Goal: Obtain resource: Download file/media

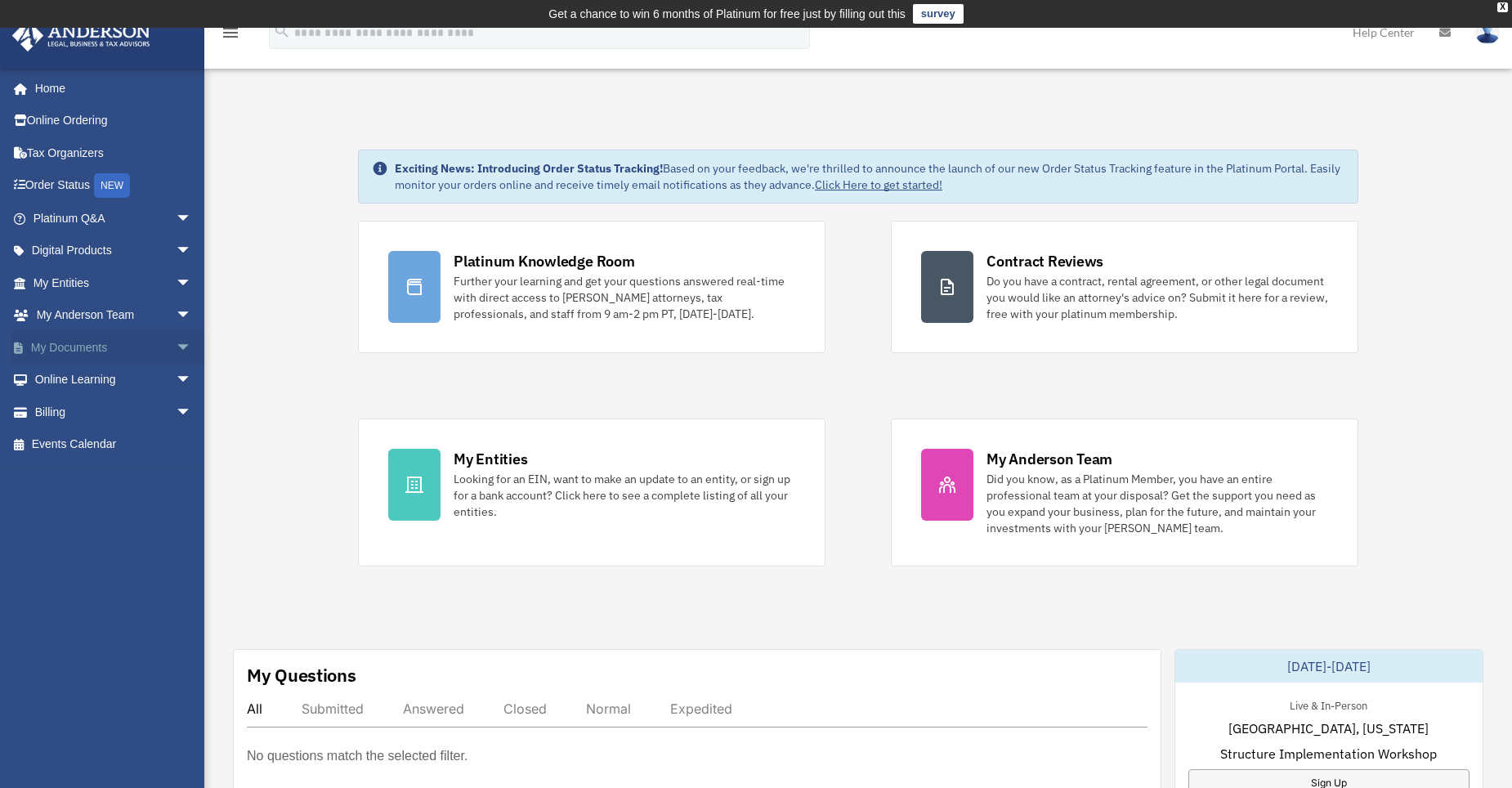
click at [155, 349] on link "My Documents arrow_drop_down" at bounding box center [114, 347] width 205 height 33
click at [176, 344] on span "arrow_drop_down" at bounding box center [192, 347] width 33 height 34
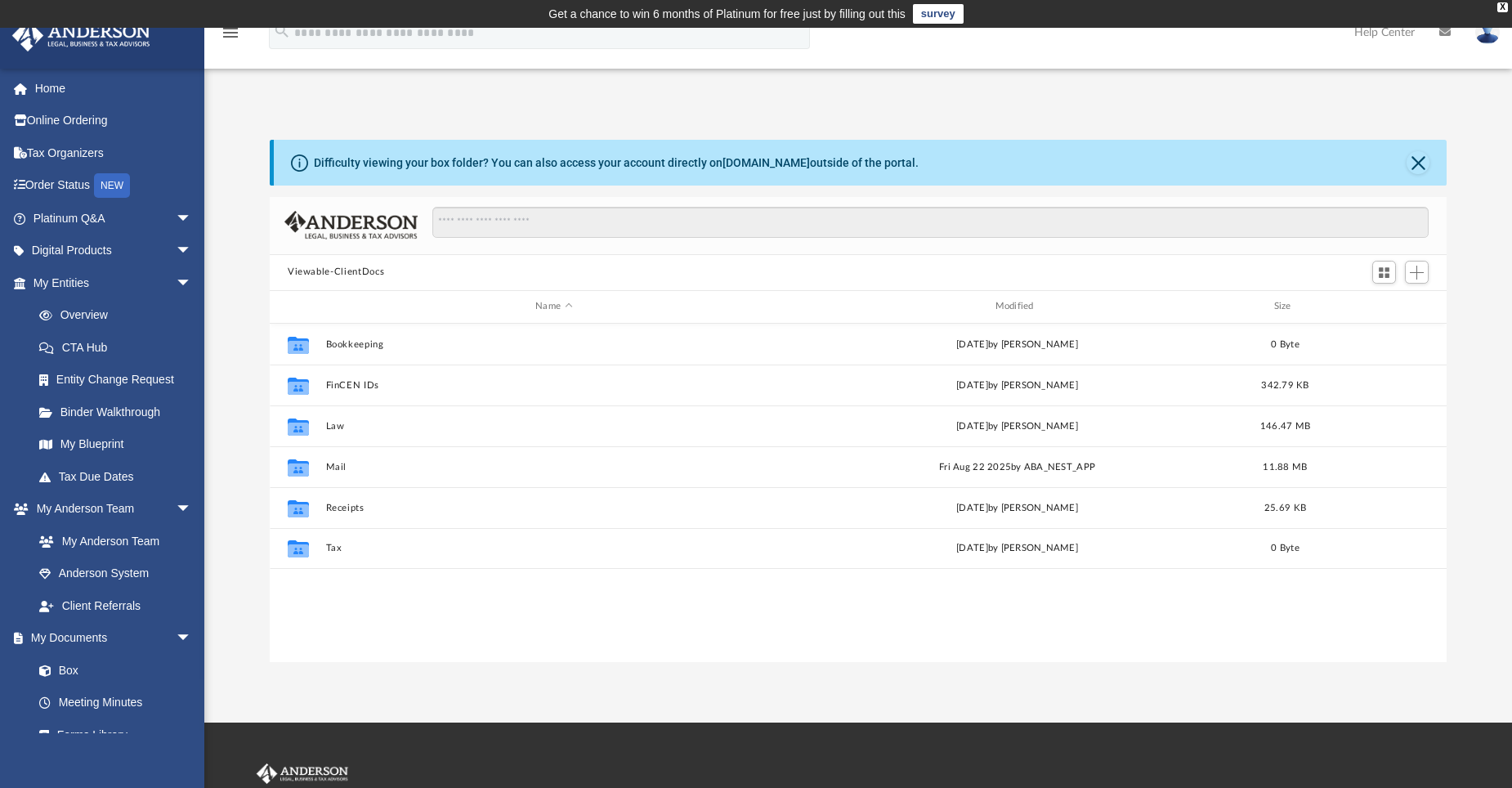
scroll to position [359, 1165]
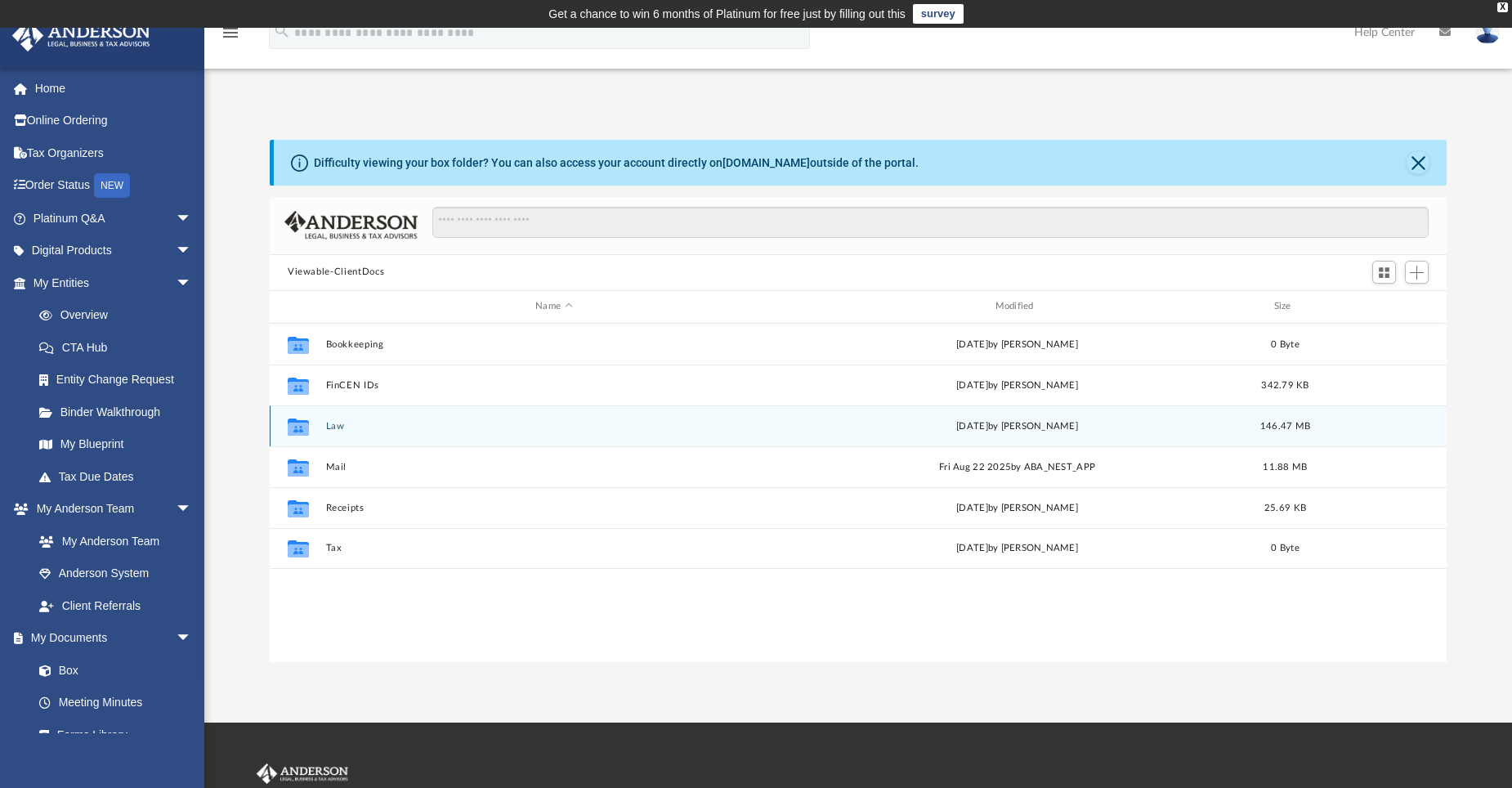
click at [331, 419] on div "Collaborated Folder Law Wed Jul 23 2025 by Emily Levy 146.47 MB" at bounding box center [858, 425] width 1177 height 40
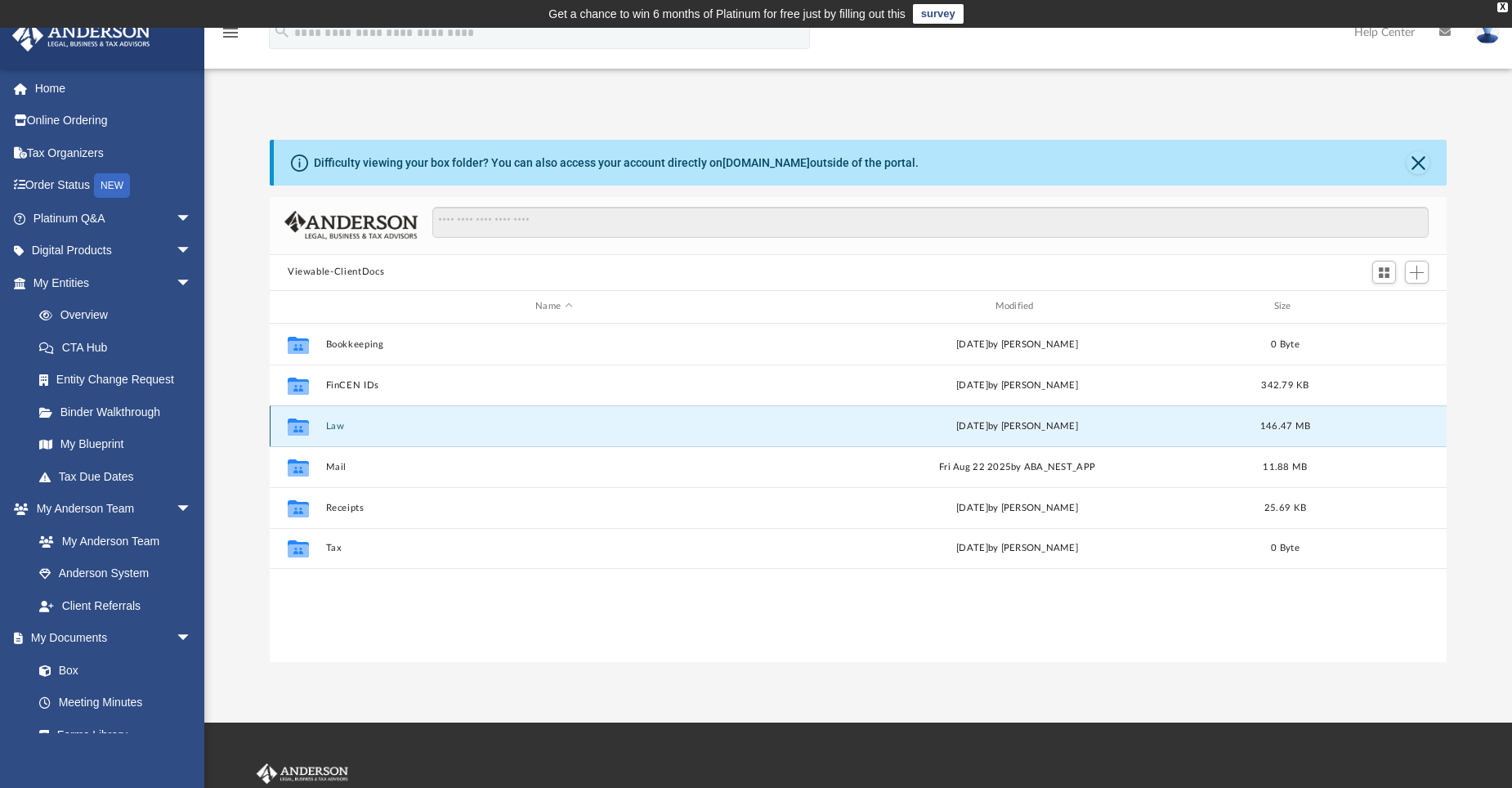
click at [338, 422] on button "Law" at bounding box center [554, 425] width 456 height 10
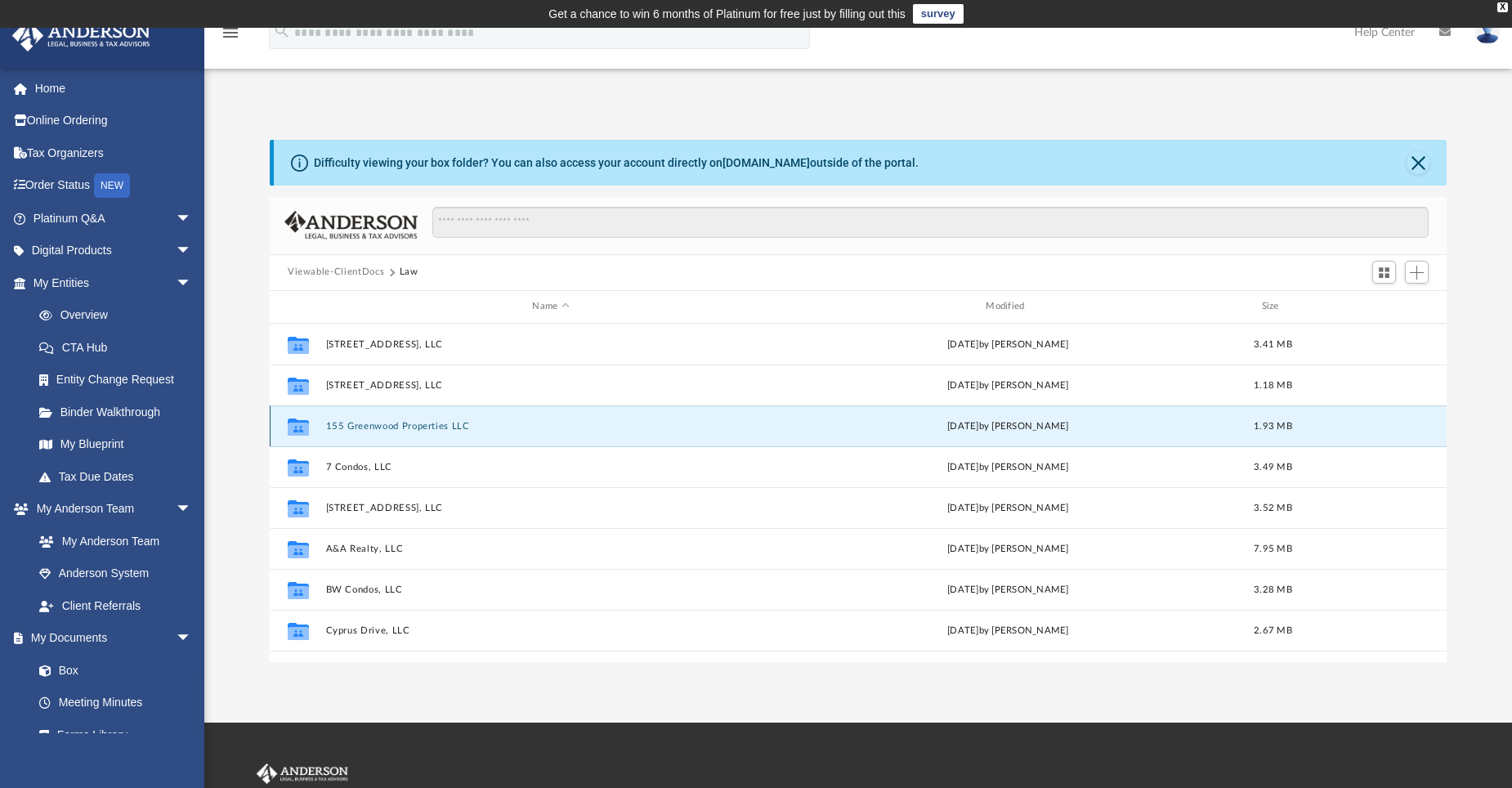
click at [334, 425] on button "155 Greenwood Properties LLC" at bounding box center [551, 425] width 451 height 10
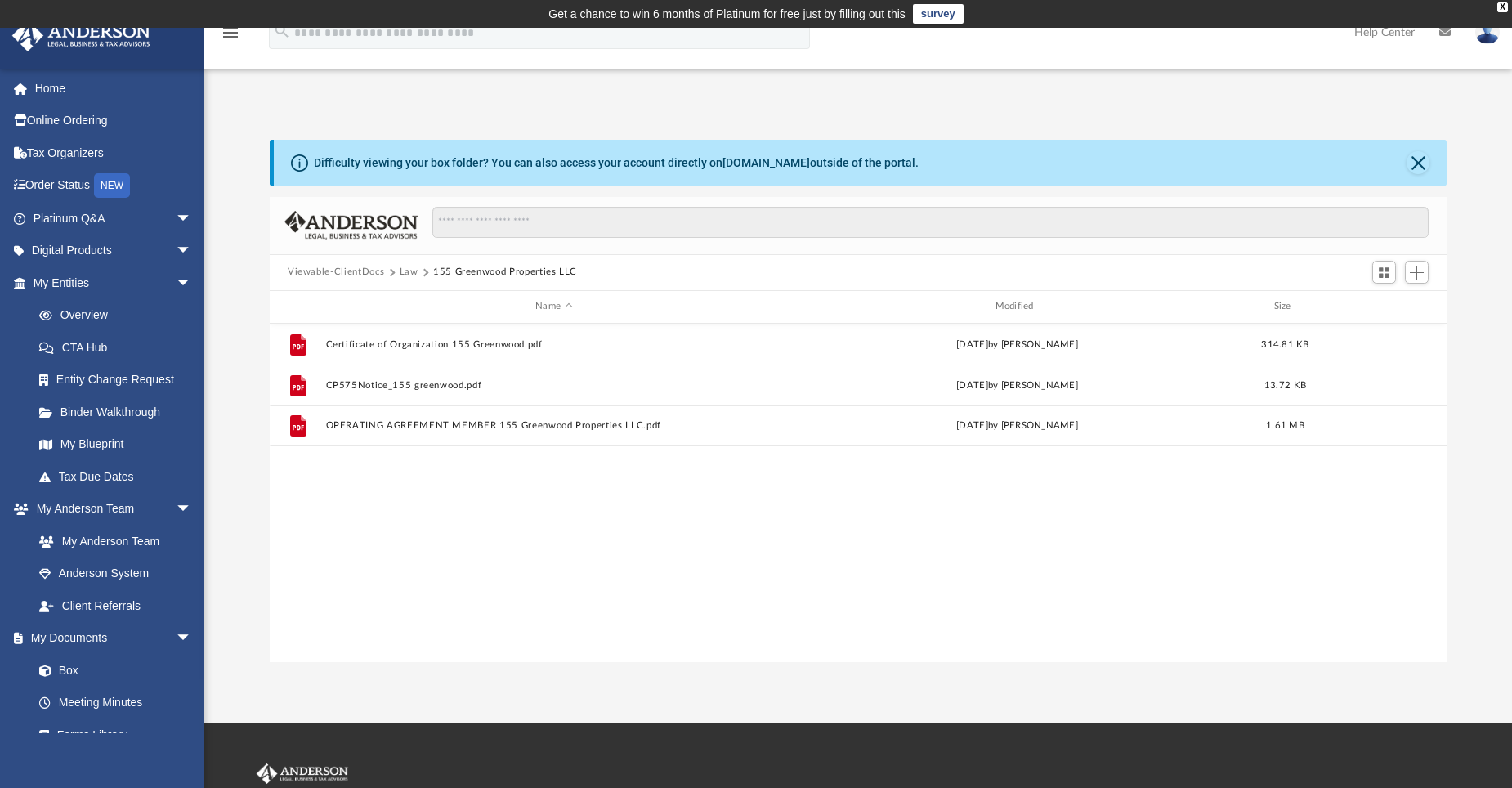
click at [401, 270] on button "Law" at bounding box center [409, 271] width 19 height 15
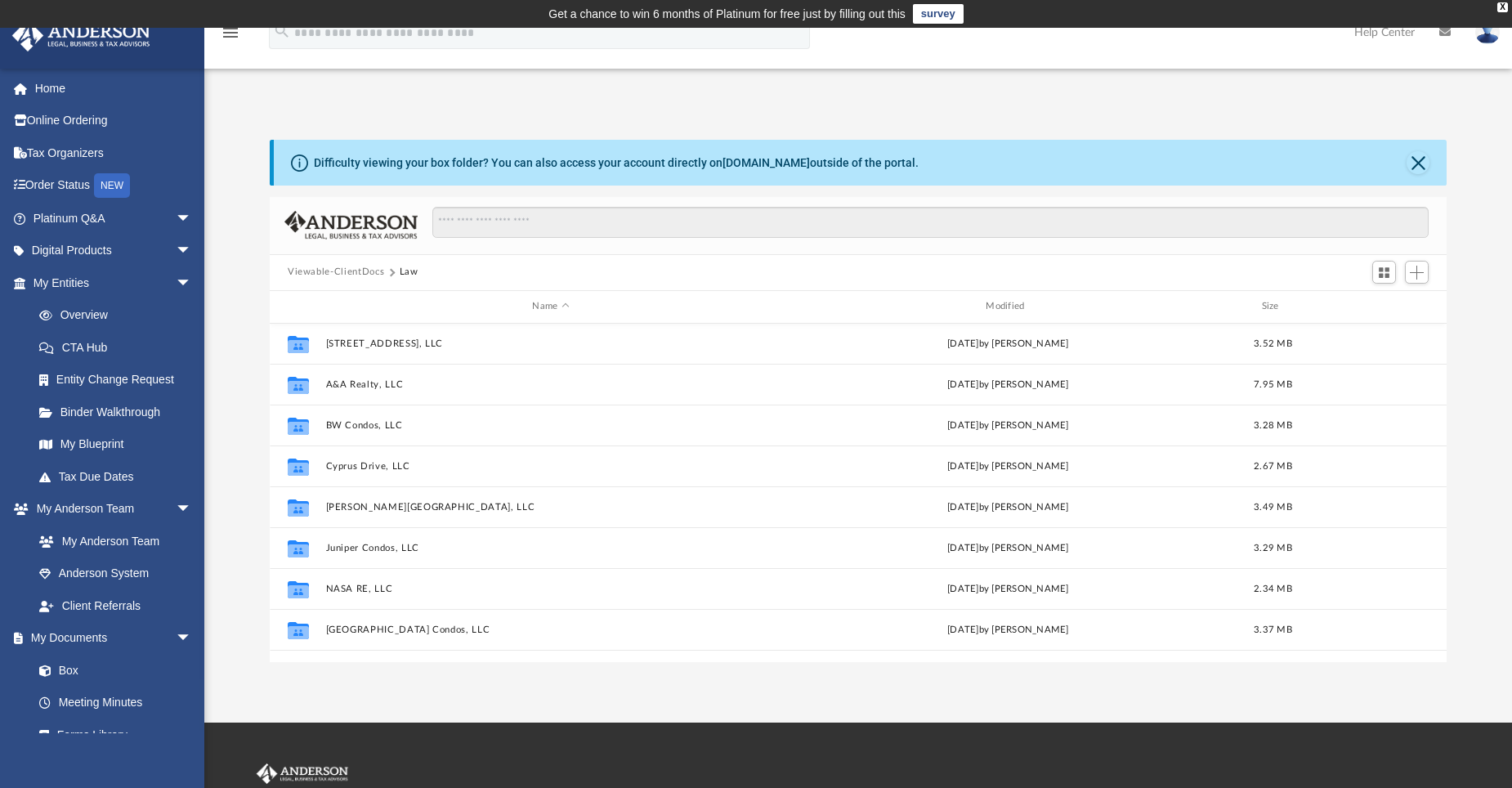
scroll to position [193, 0]
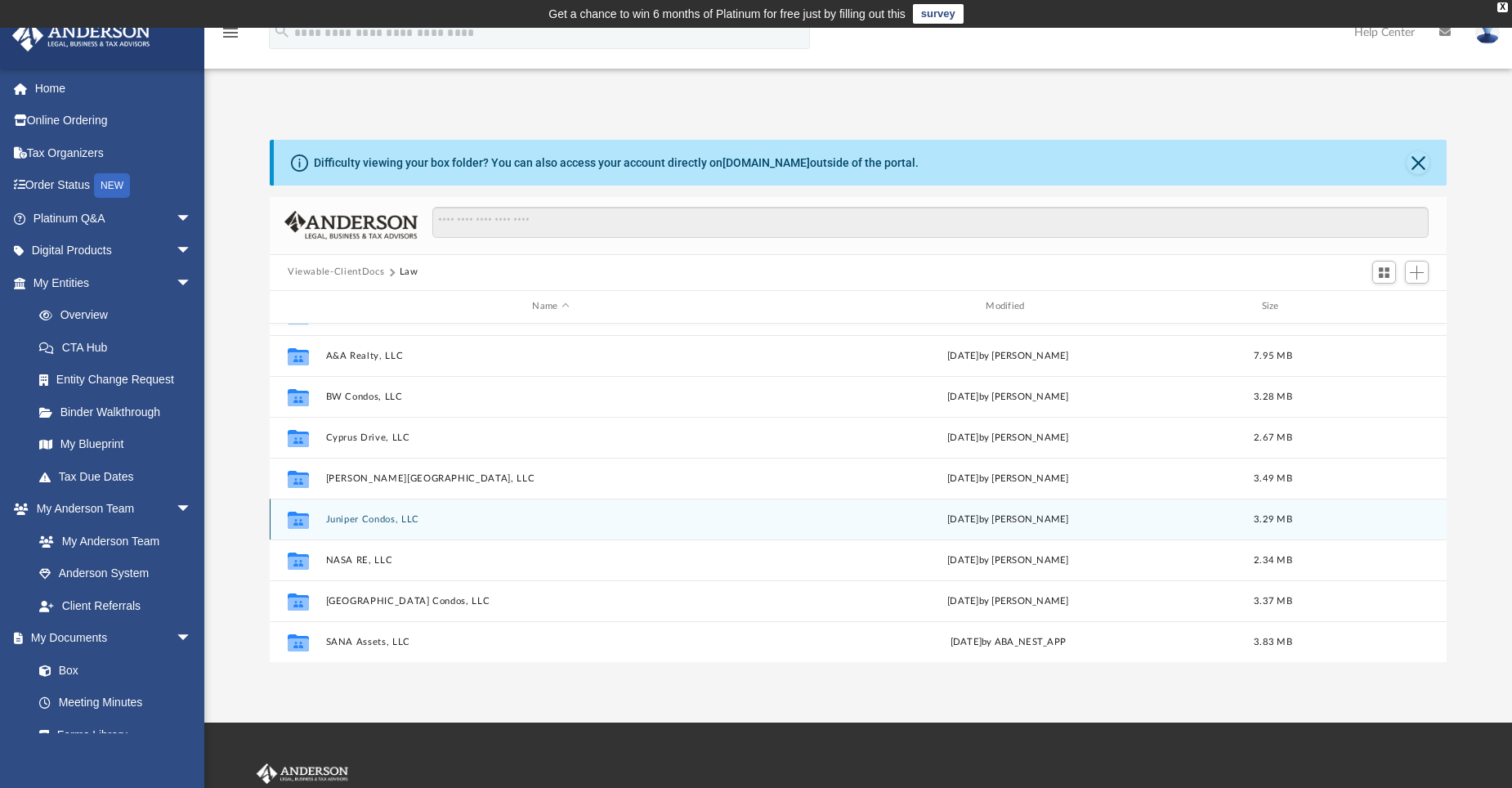
click at [377, 520] on button "Juniper Condos, LLC" at bounding box center [551, 518] width 451 height 10
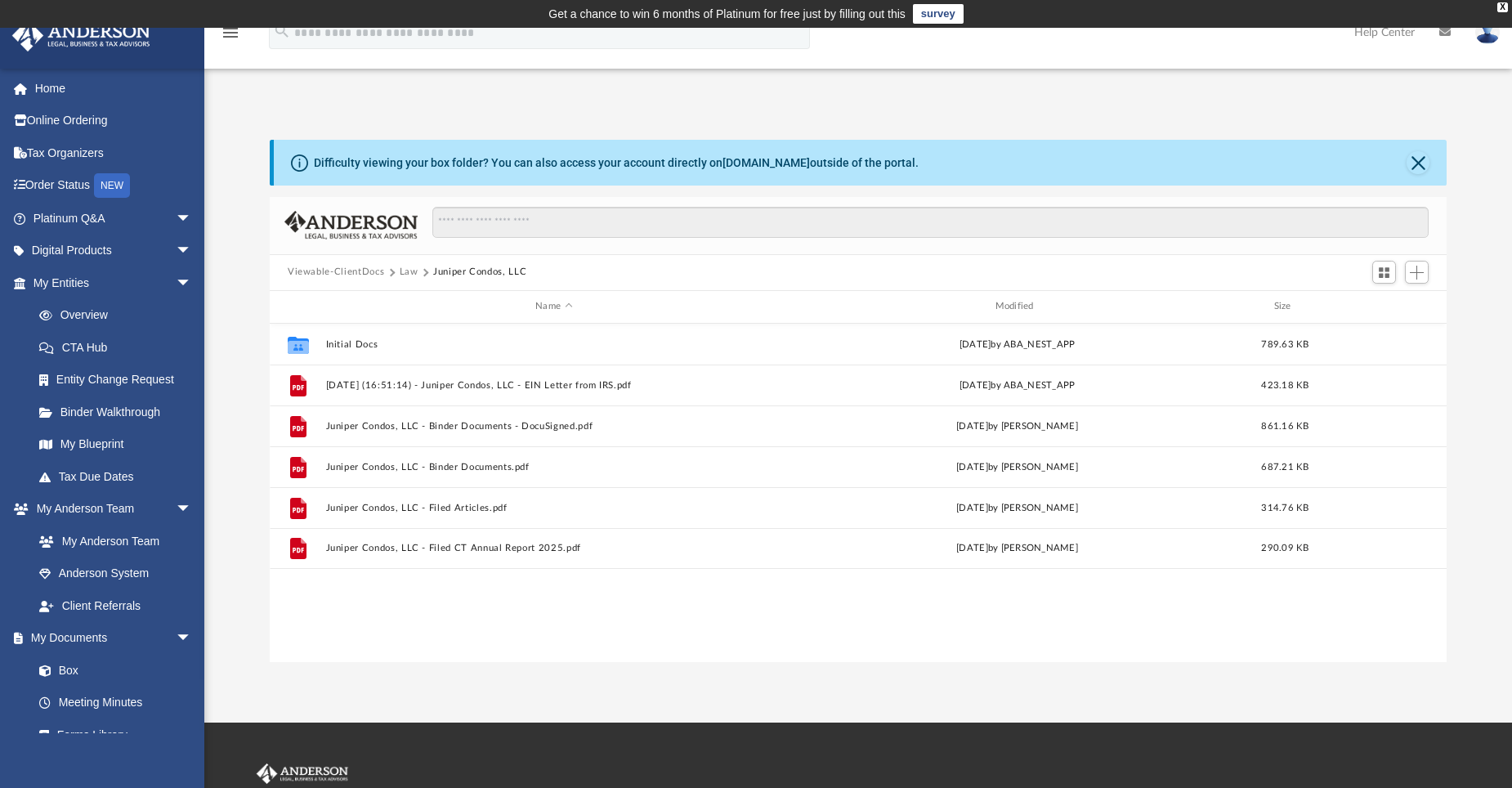
scroll to position [0, 0]
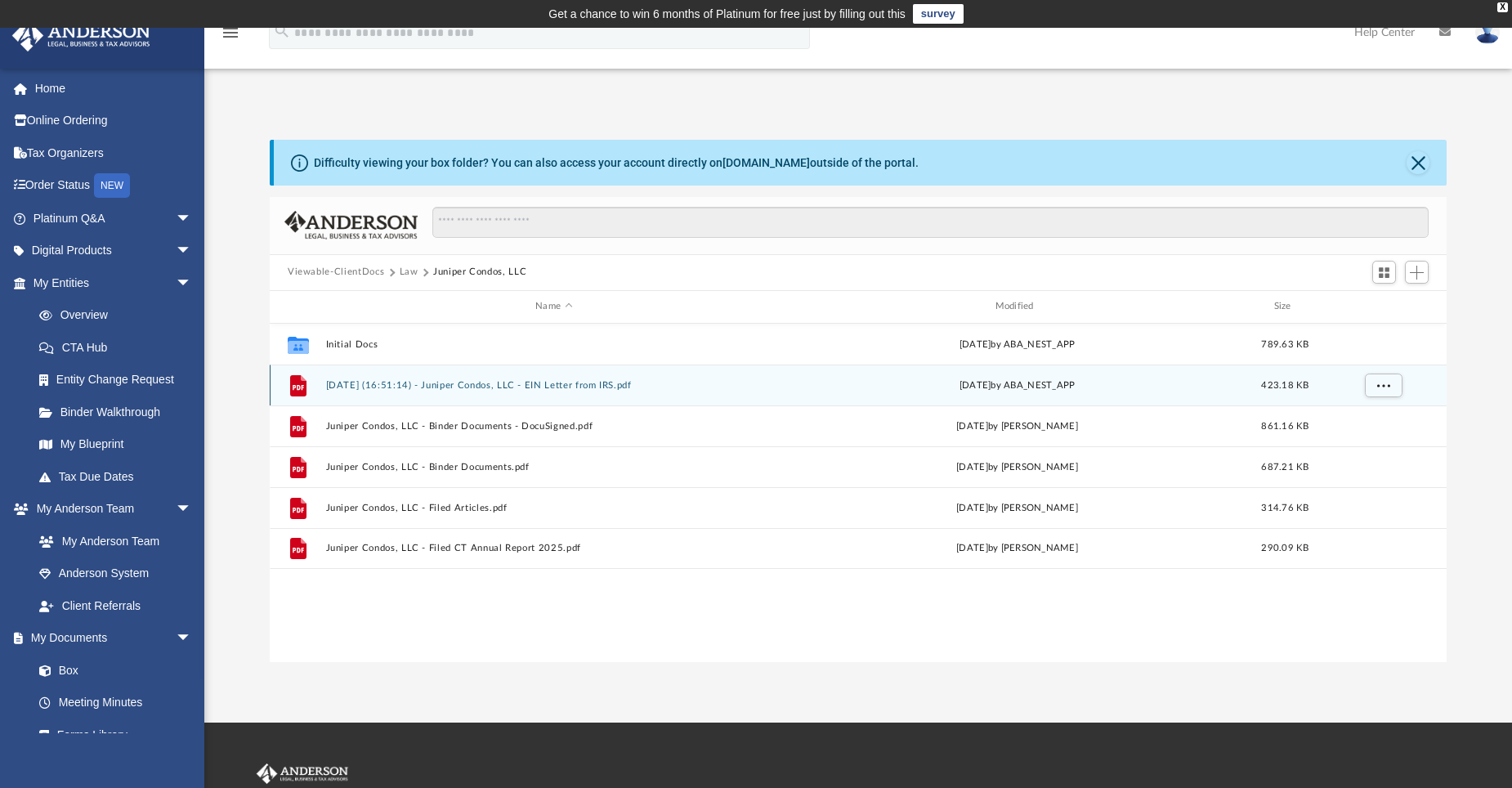
click at [511, 387] on button "2024.12.11 (16:51:14) - Juniper Condos, LLC - EIN Letter from IRS.pdf" at bounding box center [554, 384] width 456 height 10
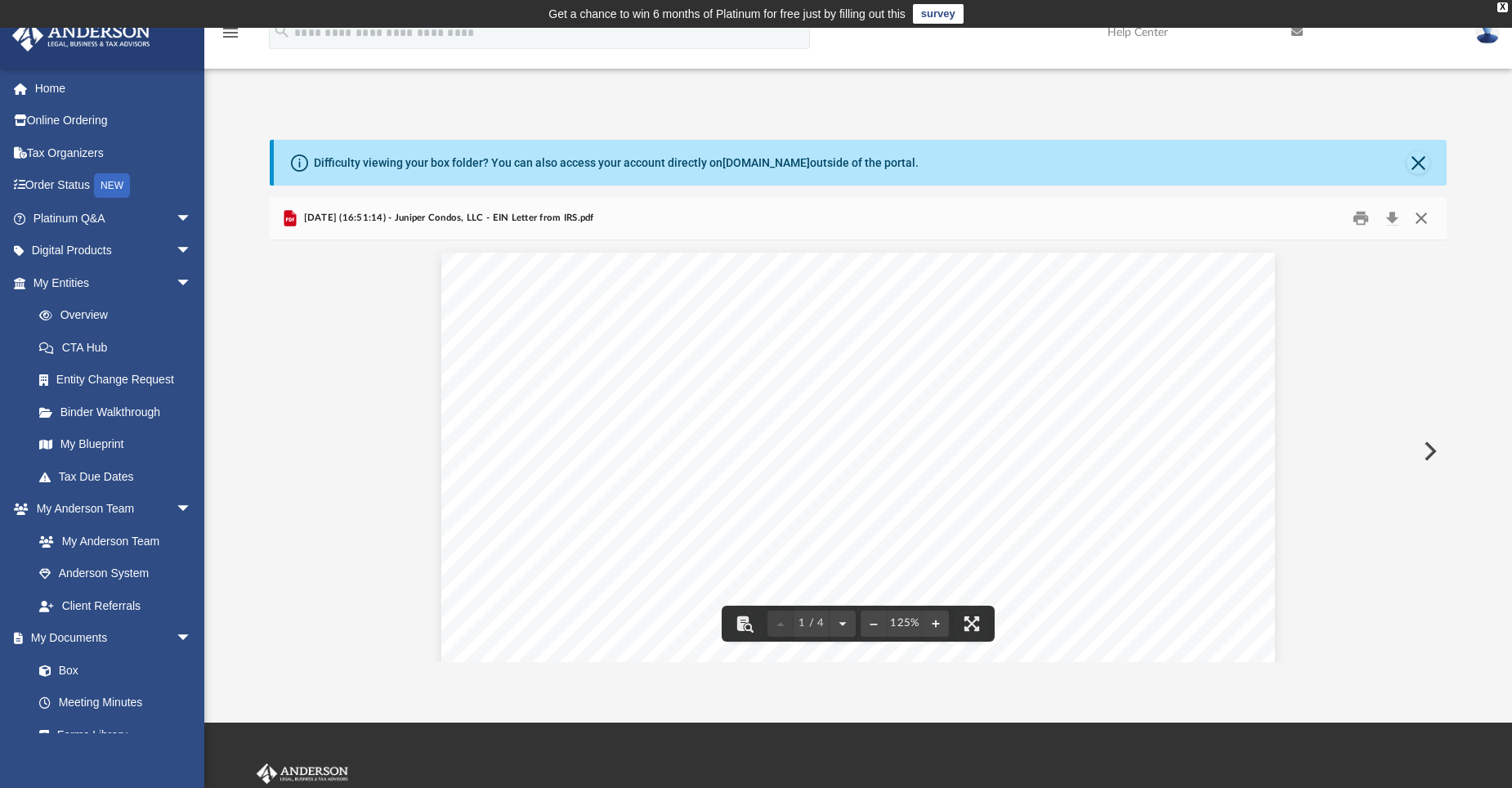
click at [1416, 215] on button "Close" at bounding box center [1422, 217] width 29 height 25
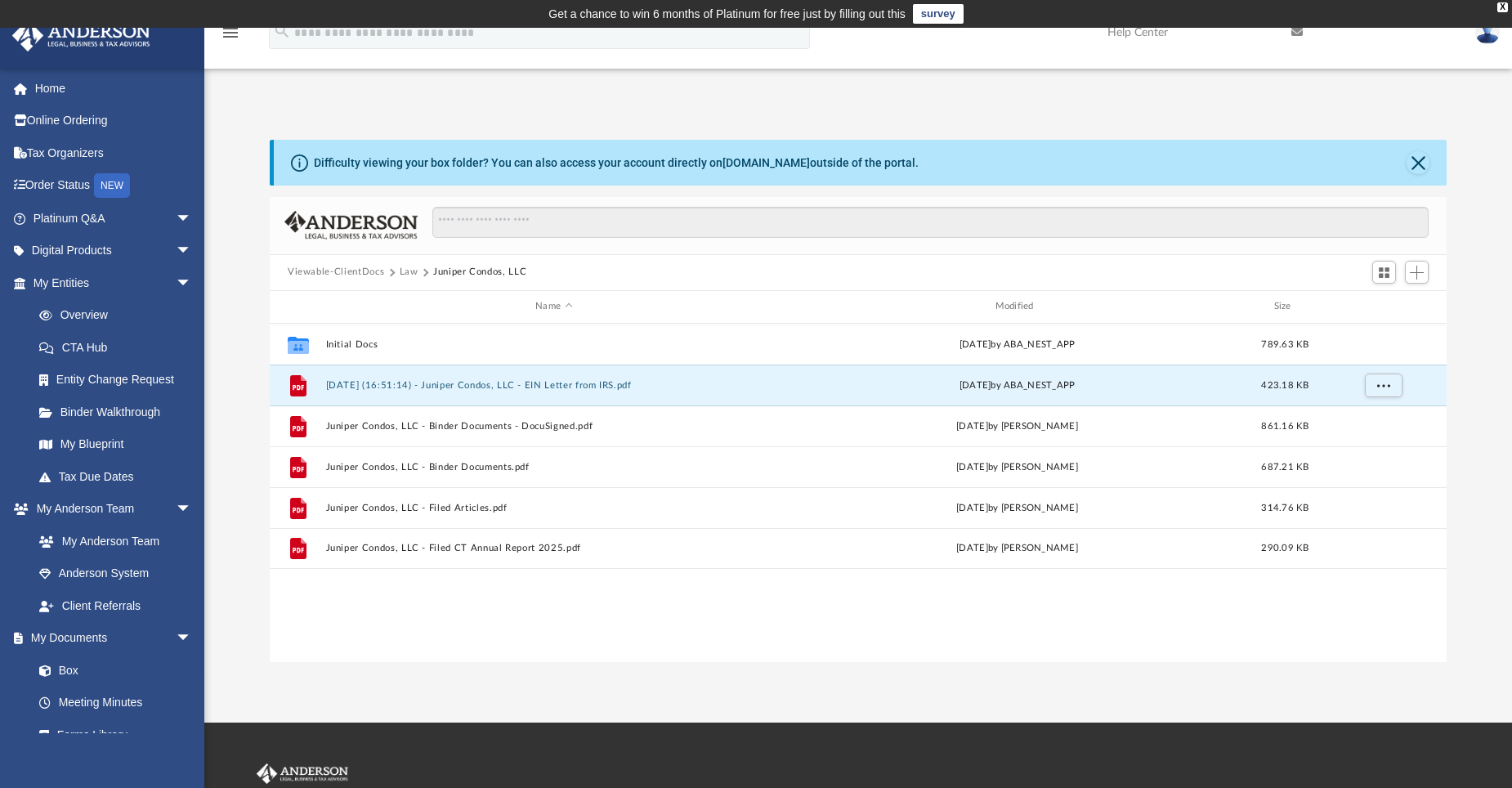
click at [412, 268] on button "Law" at bounding box center [409, 271] width 19 height 15
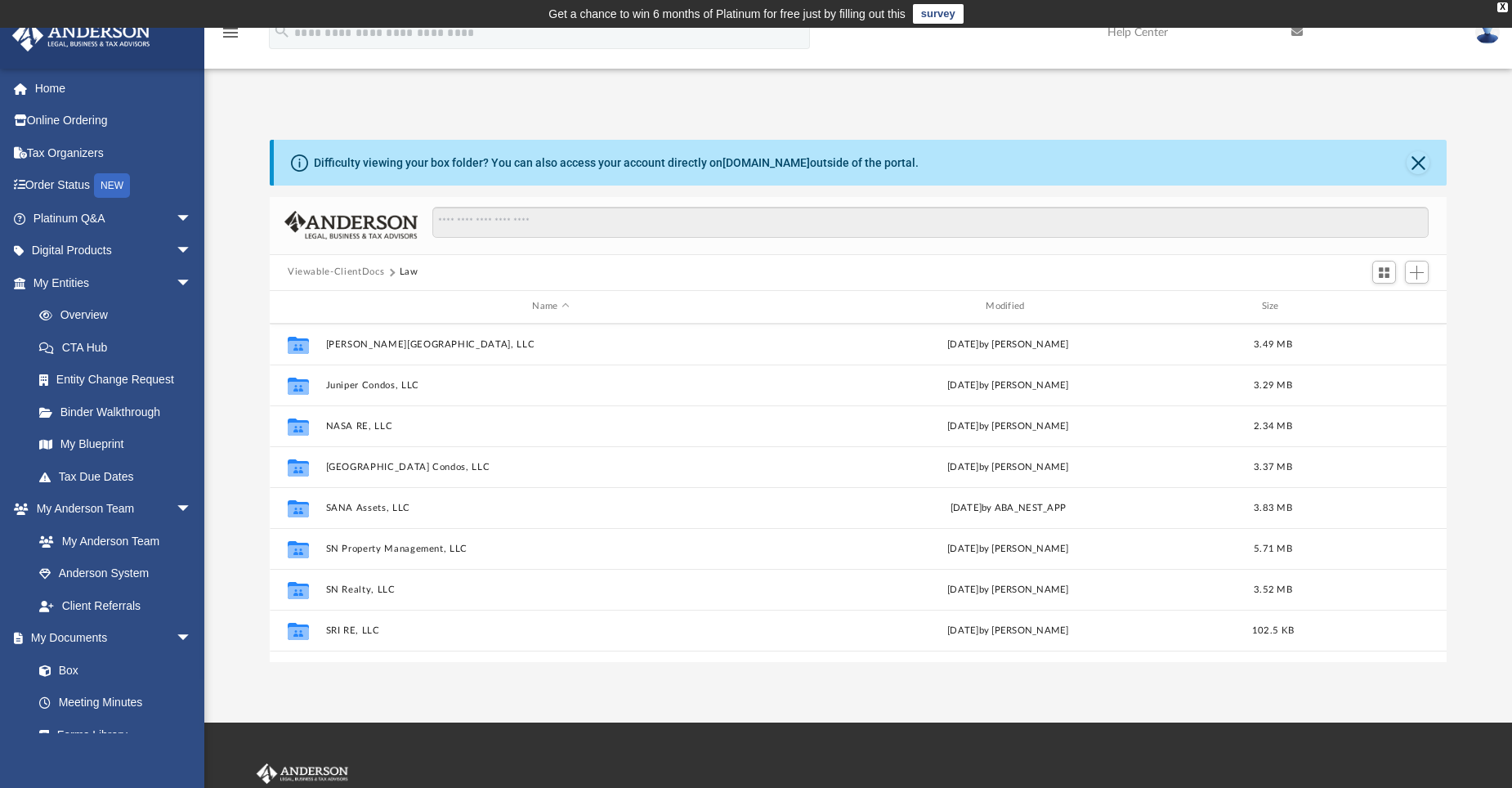
scroll to position [519, 0]
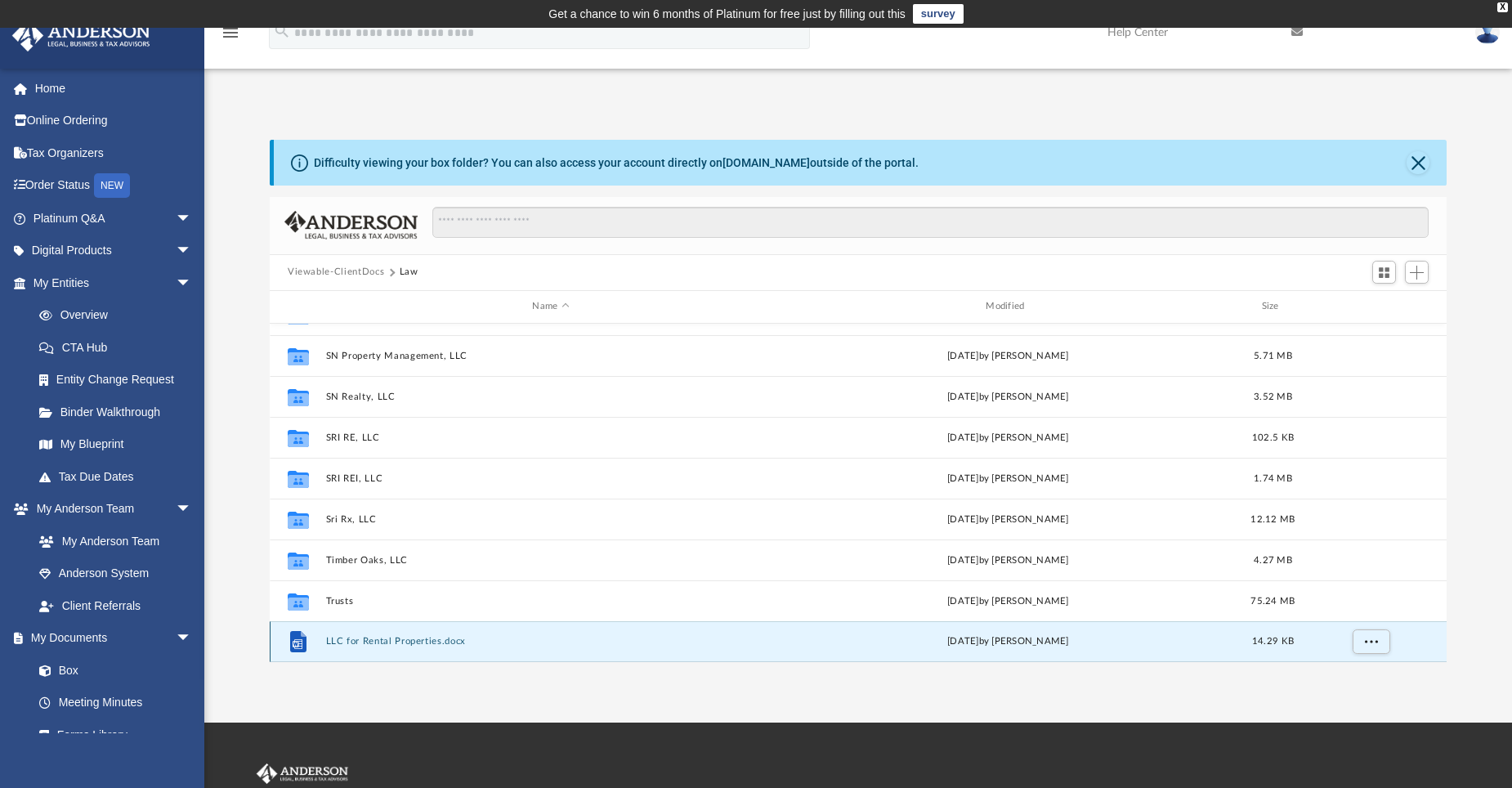
click at [382, 644] on button "LLC for Rental Properties.docx" at bounding box center [551, 641] width 451 height 10
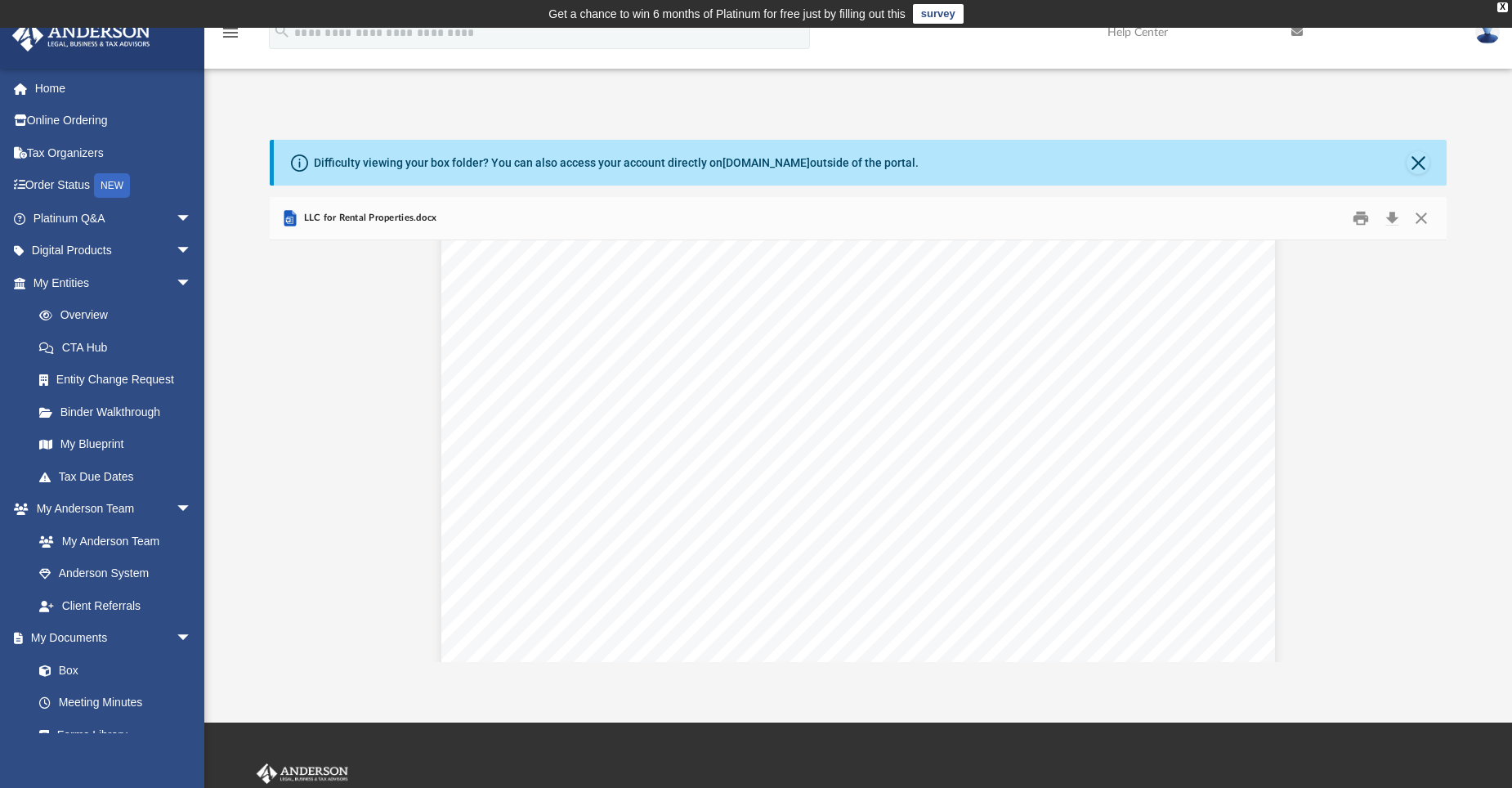
scroll to position [0, 0]
